Goal: Use online tool/utility: Use online tool/utility

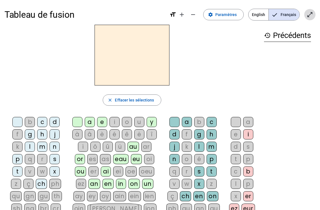
click at [309, 17] on mat-icon "open_in_full" at bounding box center [309, 14] width 7 height 7
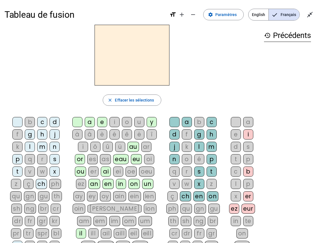
click at [41, 147] on div "m" at bounding box center [42, 147] width 10 height 10
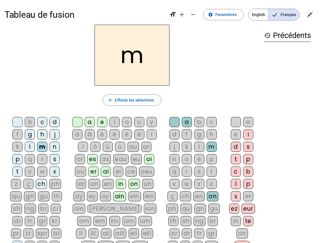
click at [88, 122] on div "a" at bounding box center [90, 122] width 10 height 10
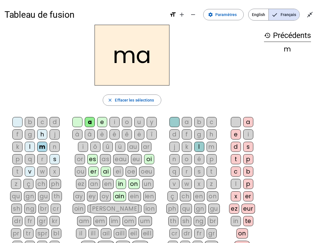
click at [28, 148] on div "l" at bounding box center [30, 147] width 10 height 10
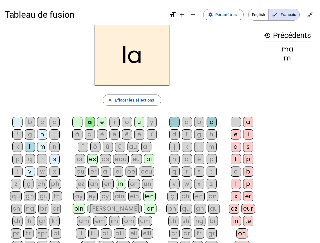
click at [15, 170] on div "t" at bounding box center [17, 171] width 10 height 10
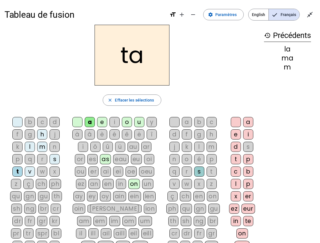
click at [138, 125] on div "u" at bounding box center [139, 122] width 10 height 10
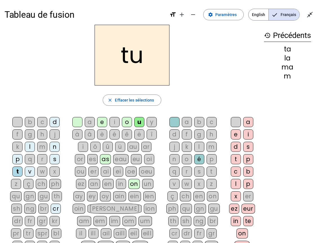
click at [102, 122] on div "e" at bounding box center [102, 122] width 10 height 10
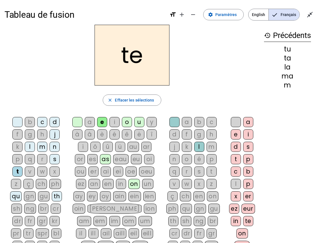
click at [41, 147] on div "m" at bounding box center [42, 147] width 10 height 10
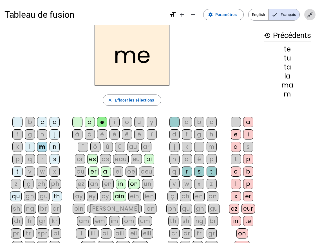
click at [310, 15] on mat-icon "close_fullscreen" at bounding box center [309, 14] width 7 height 7
